Goal: Navigation & Orientation: Find specific page/section

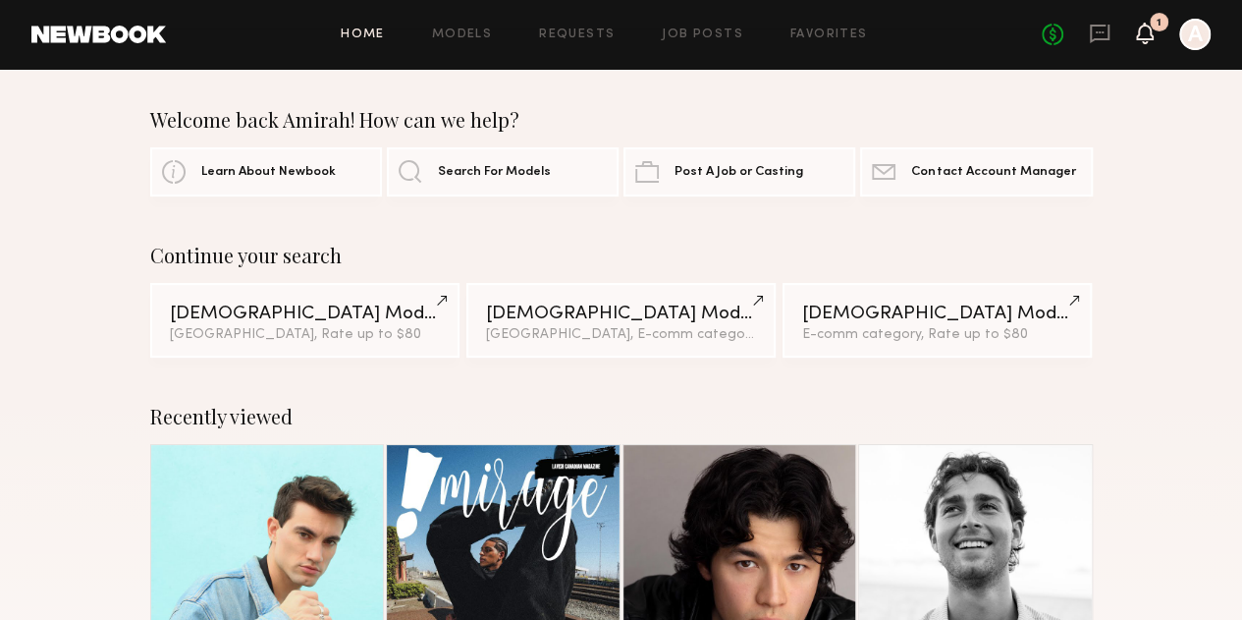
click at [1141, 38] on icon at bounding box center [1145, 33] width 16 height 14
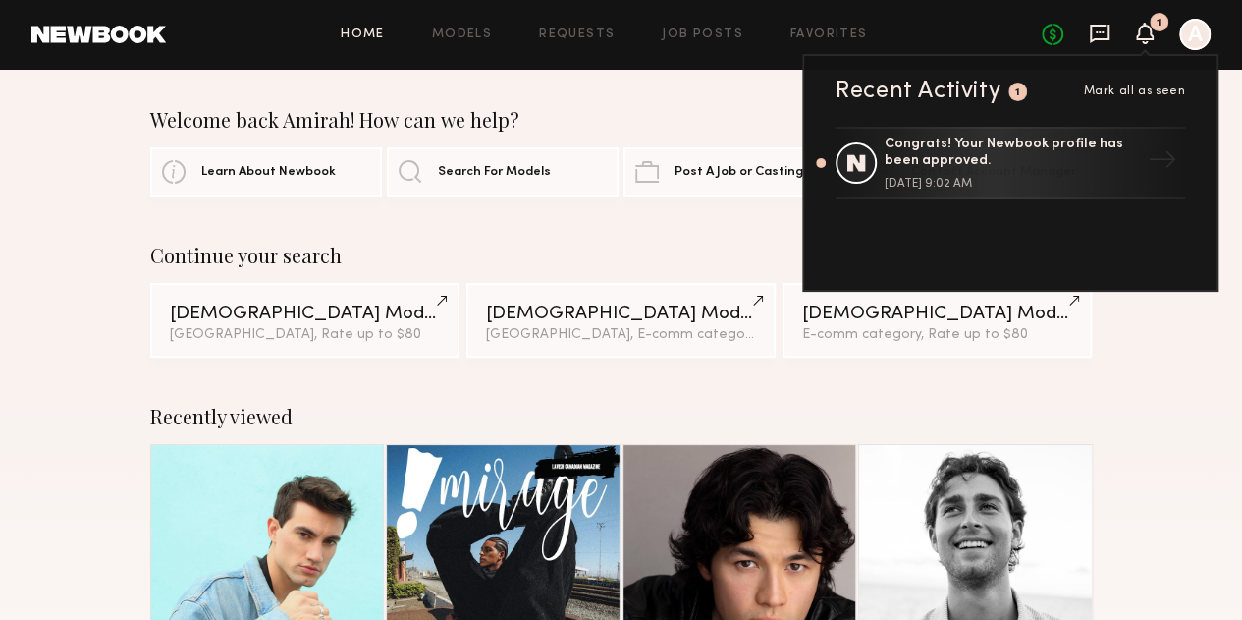
click at [1108, 36] on icon at bounding box center [1100, 34] width 20 height 19
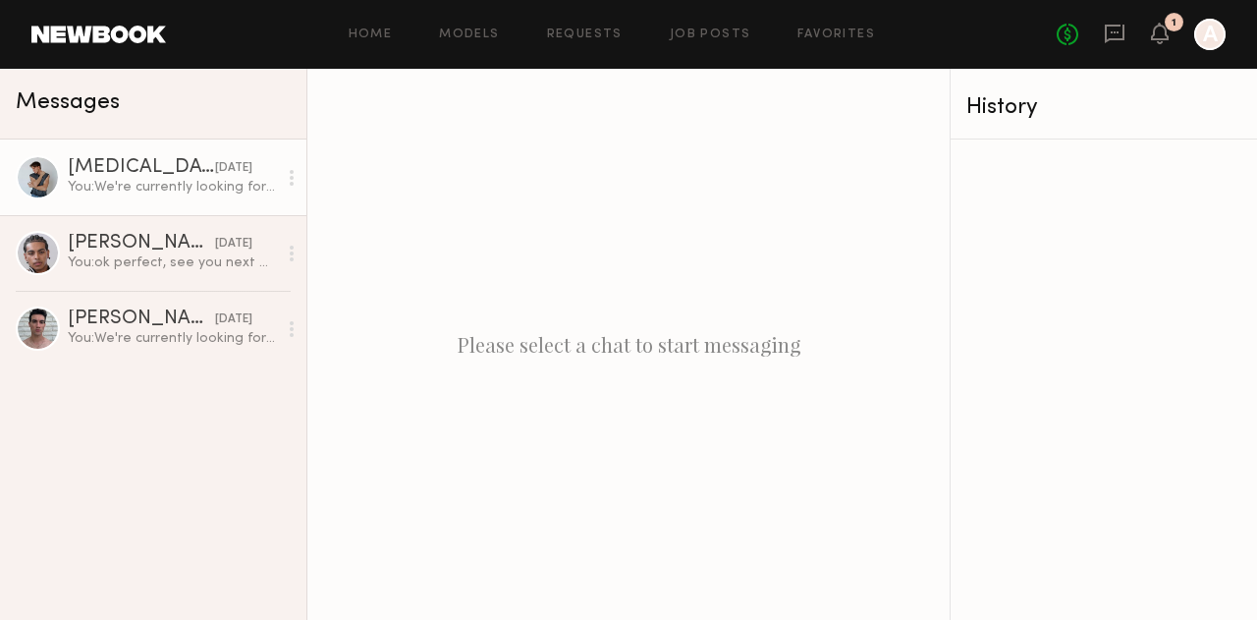
click at [154, 190] on div "You: We're currently looking for male models for our apparel shoots. This will …" at bounding box center [172, 187] width 209 height 19
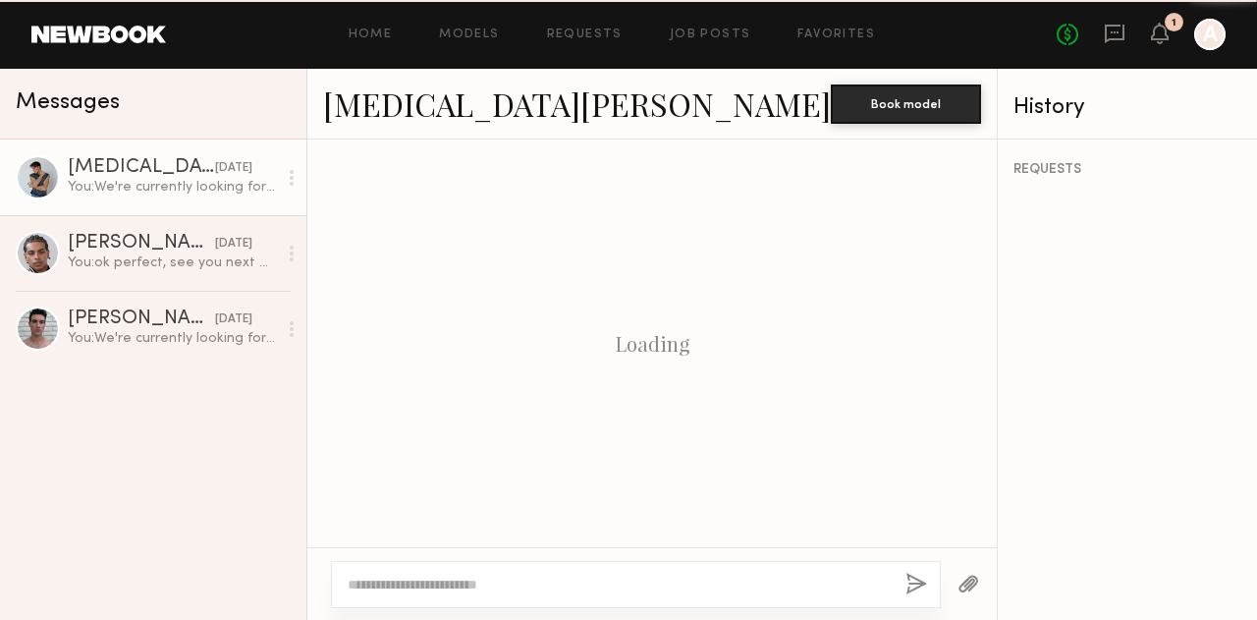
scroll to position [822, 0]
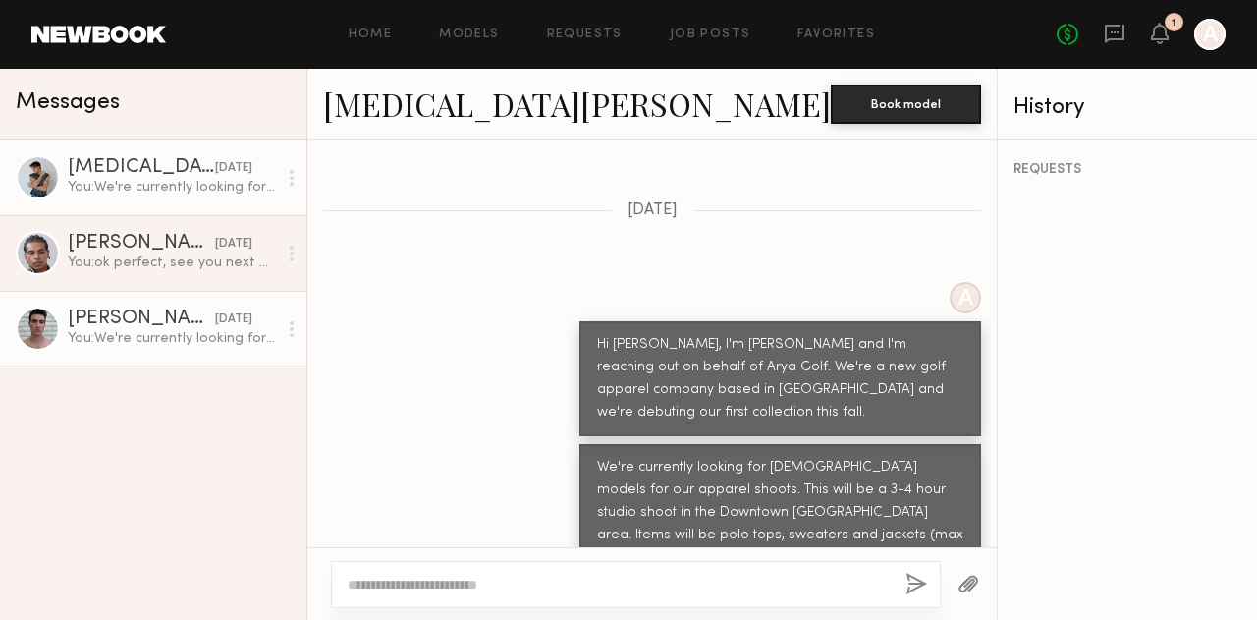
click at [157, 305] on link "Brad B. 09/16/2025 You: We're currently looking for male models for our apparel…" at bounding box center [153, 329] width 306 height 76
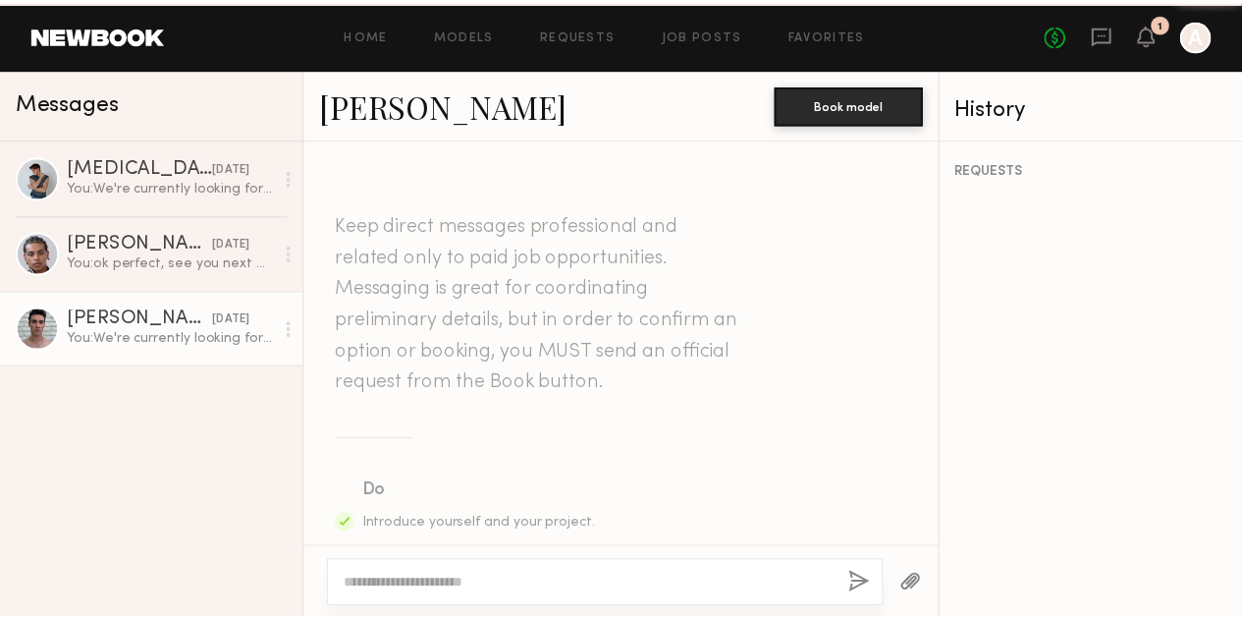
scroll to position [822, 0]
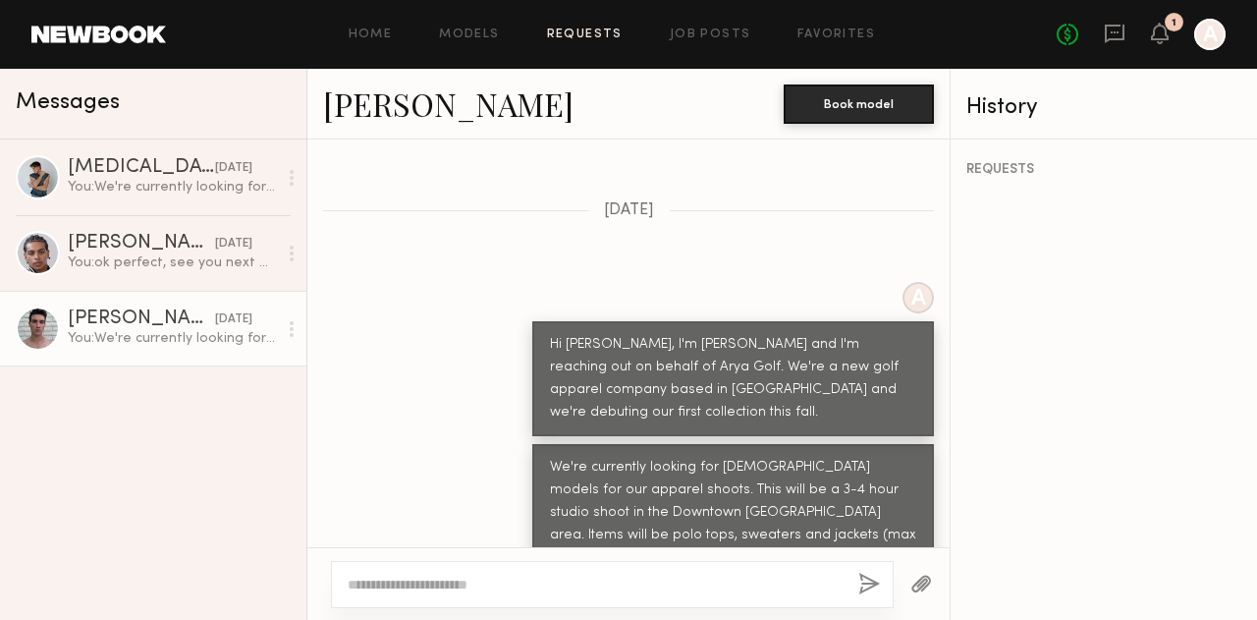
click at [582, 38] on link "Requests" at bounding box center [585, 34] width 76 height 13
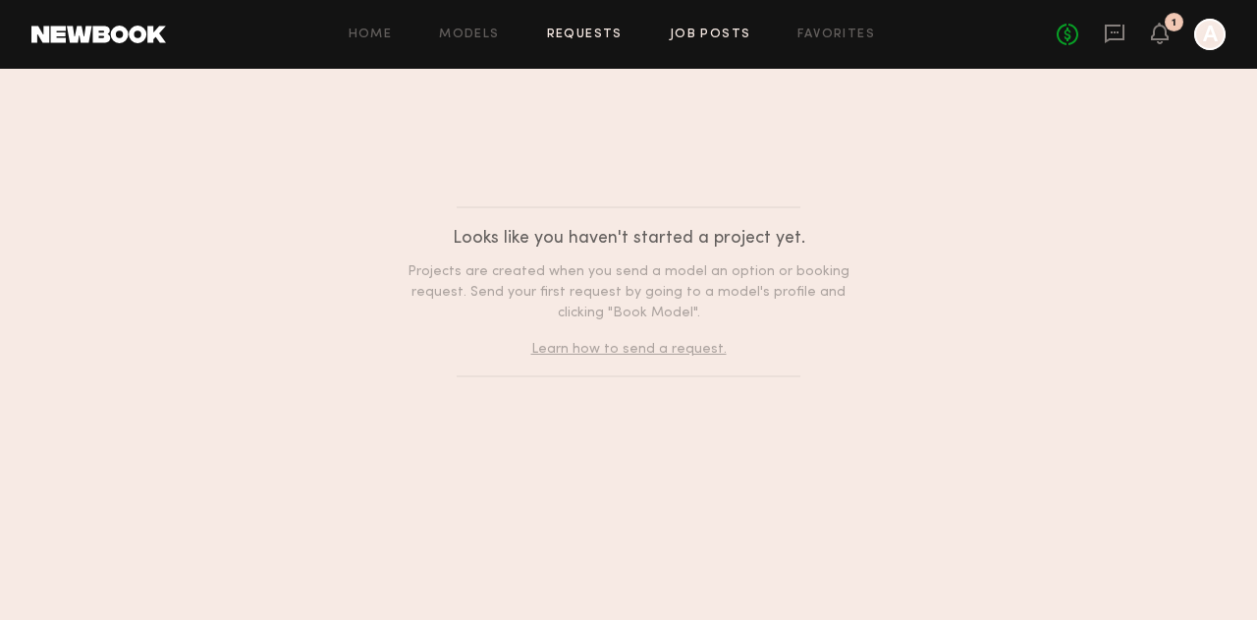
click at [691, 34] on link "Job Posts" at bounding box center [711, 34] width 82 height 13
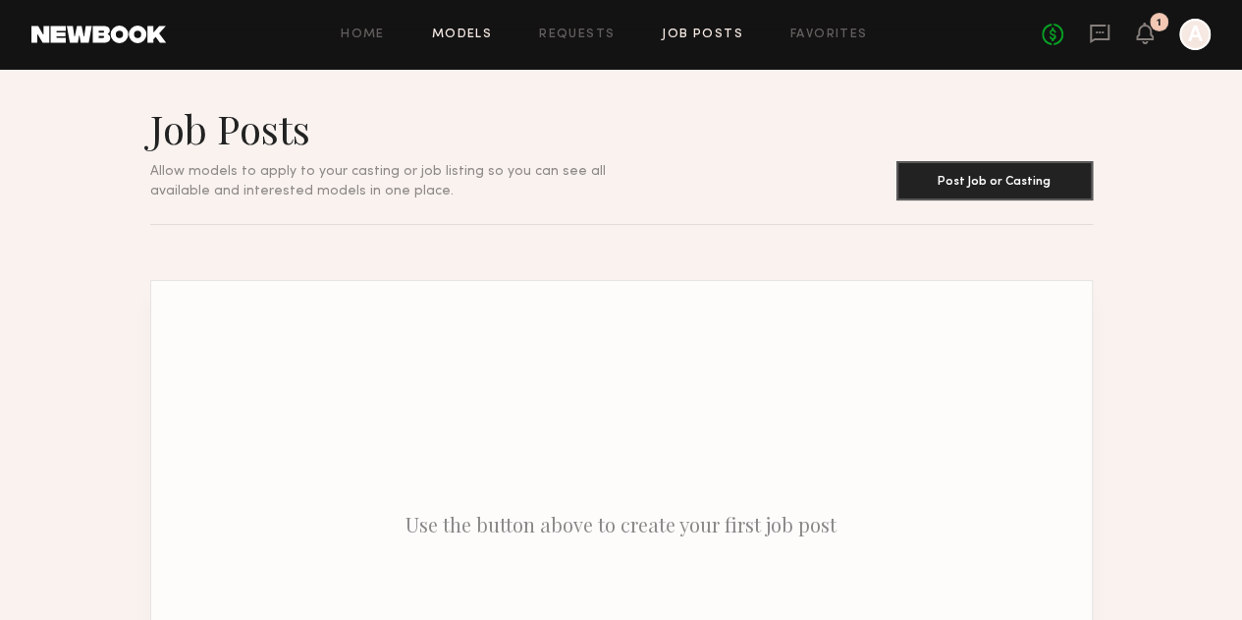
click at [465, 34] on link "Models" at bounding box center [462, 34] width 60 height 13
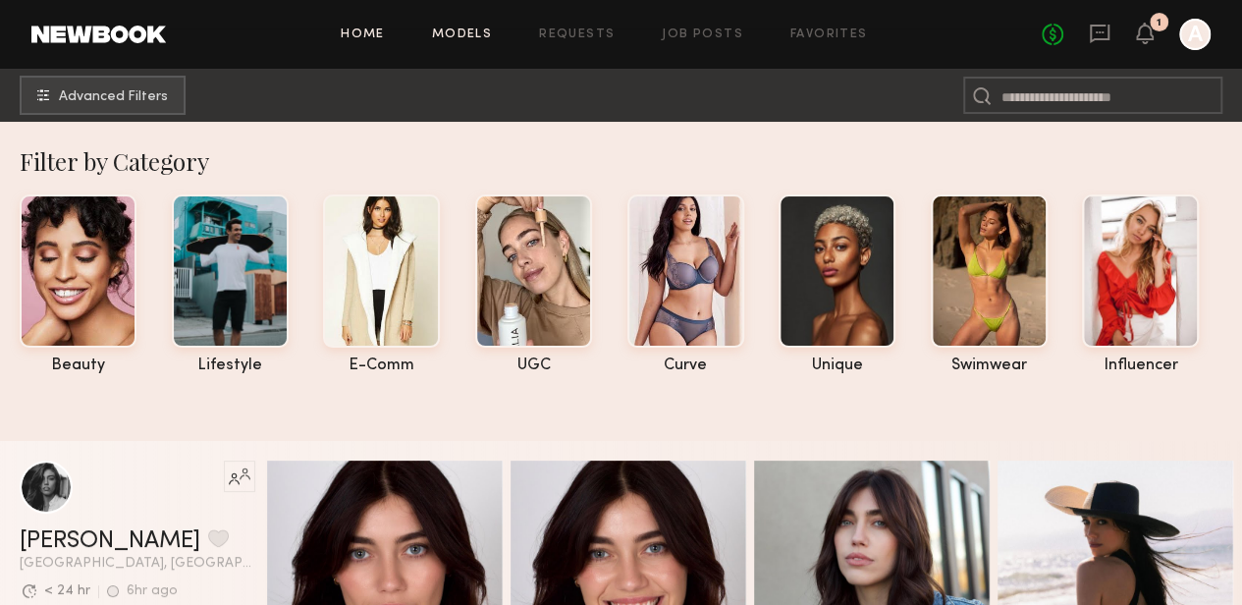
click at [378, 34] on link "Home" at bounding box center [363, 34] width 44 height 13
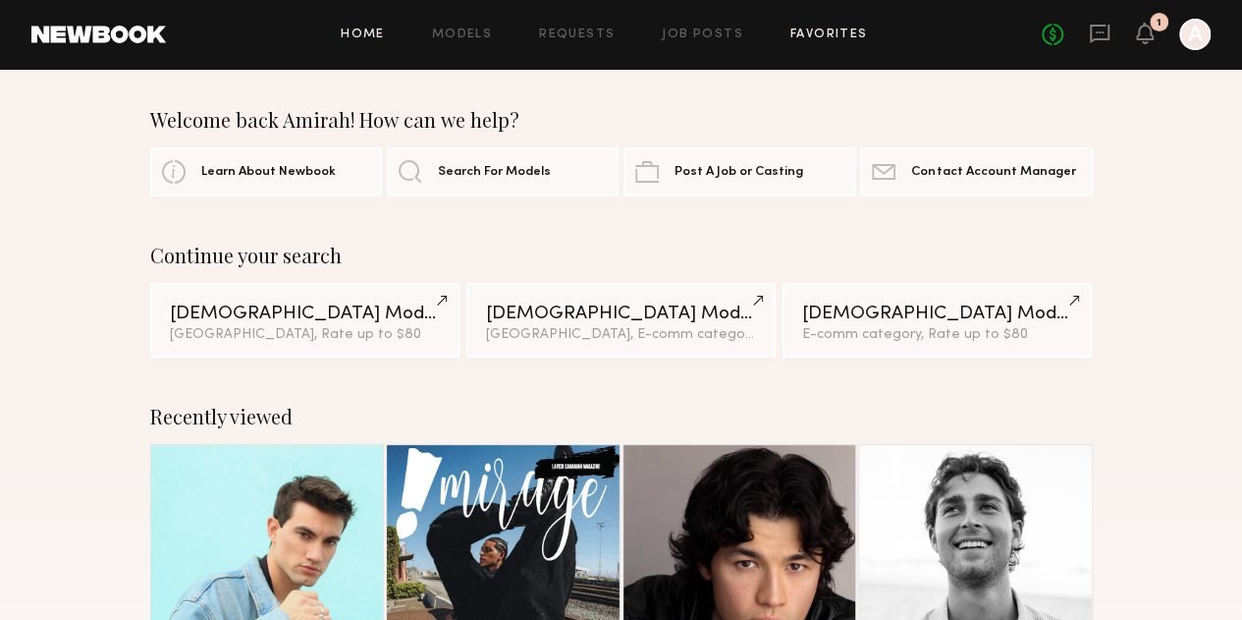
click at [834, 38] on link "Favorites" at bounding box center [830, 34] width 78 height 13
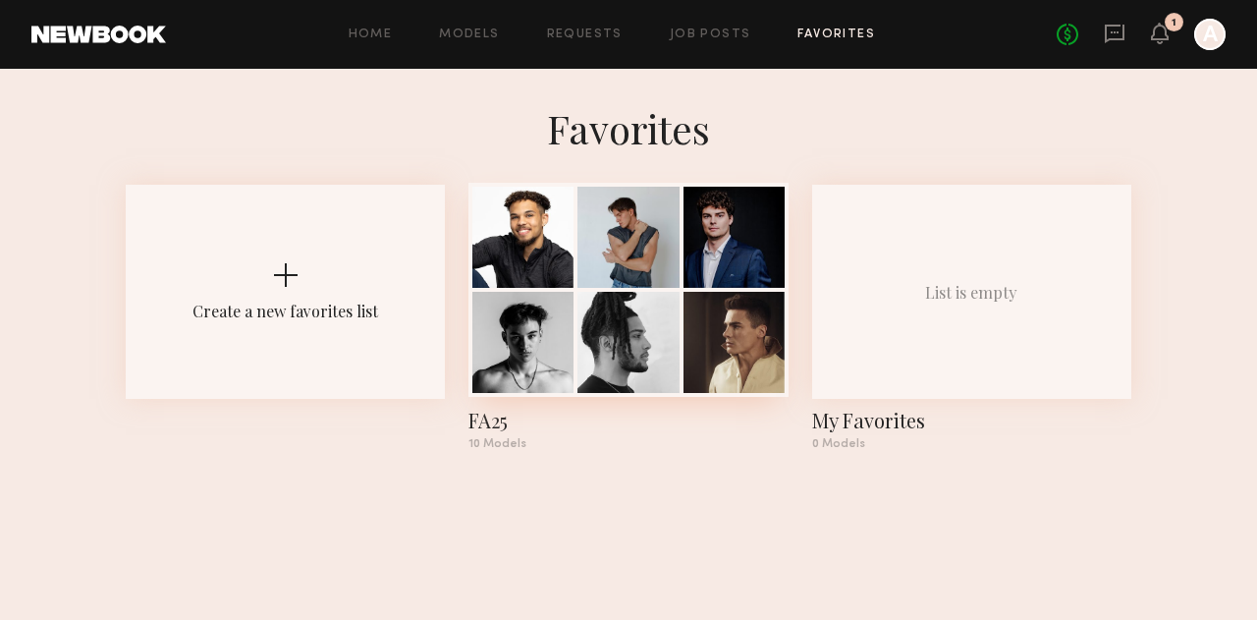
click at [593, 335] on div at bounding box center [627, 342] width 101 height 101
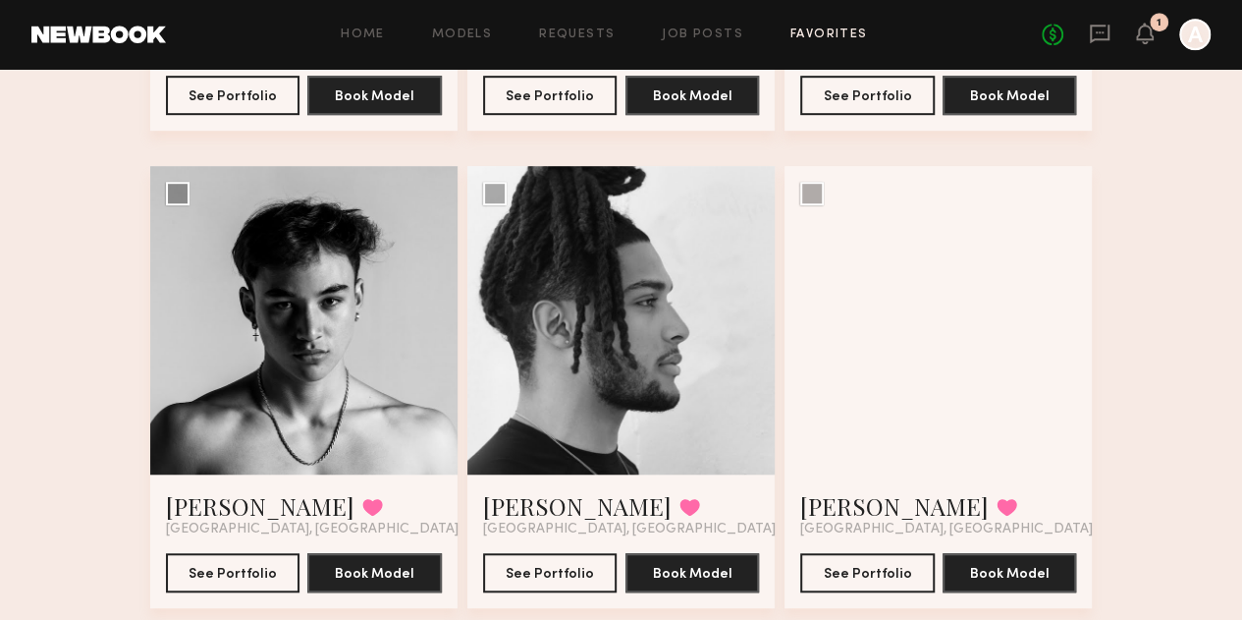
scroll to position [540, 0]
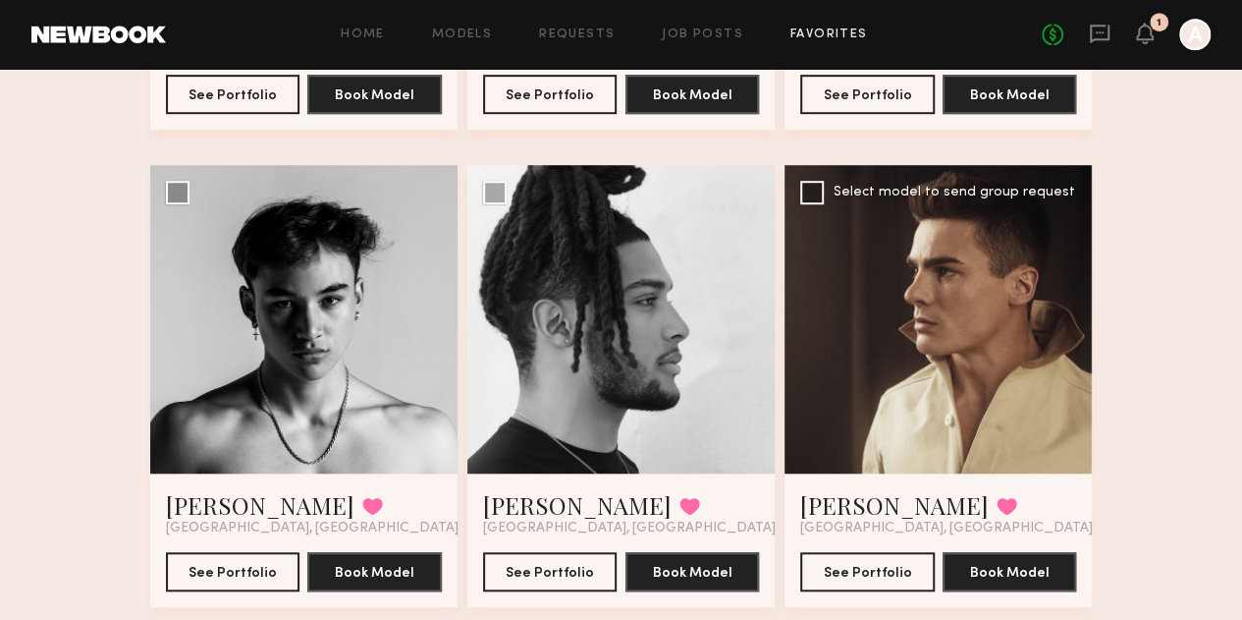
click at [1092, 298] on div at bounding box center [938, 318] width 307 height 307
click at [962, 345] on div at bounding box center [938, 318] width 307 height 307
drag, startPoint x: 919, startPoint y: 390, endPoint x: 864, endPoint y: 545, distance: 164.6
click at [864, 520] on link "[PERSON_NAME]" at bounding box center [894, 504] width 189 height 31
